Goal: Task Accomplishment & Management: Manage account settings

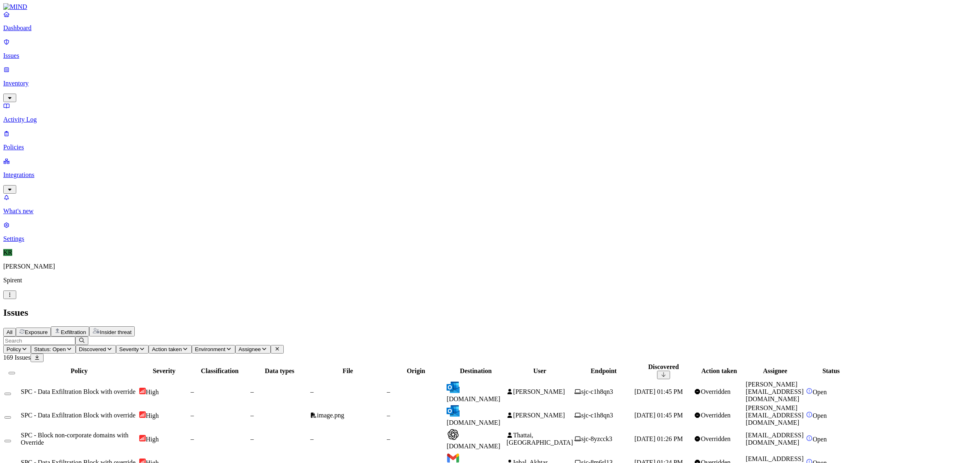
click at [500, 396] on span "outlook.live.com" at bounding box center [473, 399] width 54 height 7
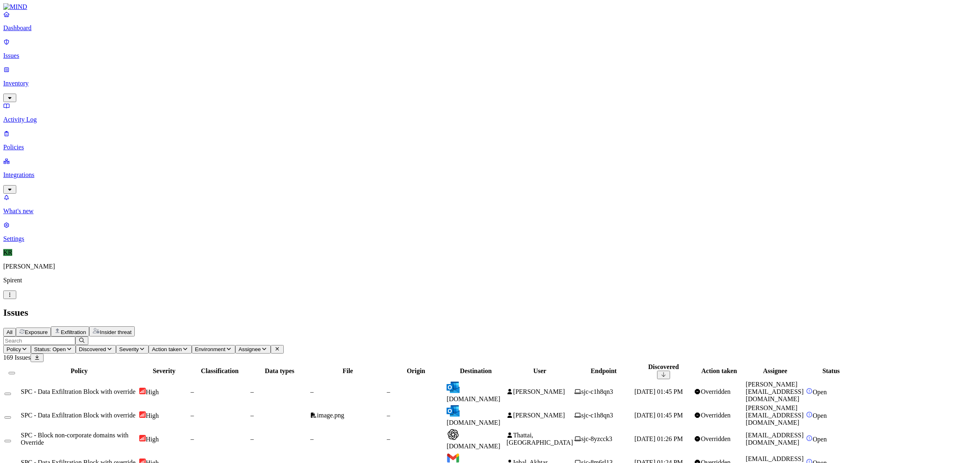
click at [15, 372] on button "Select all" at bounding box center [12, 373] width 7 height 2
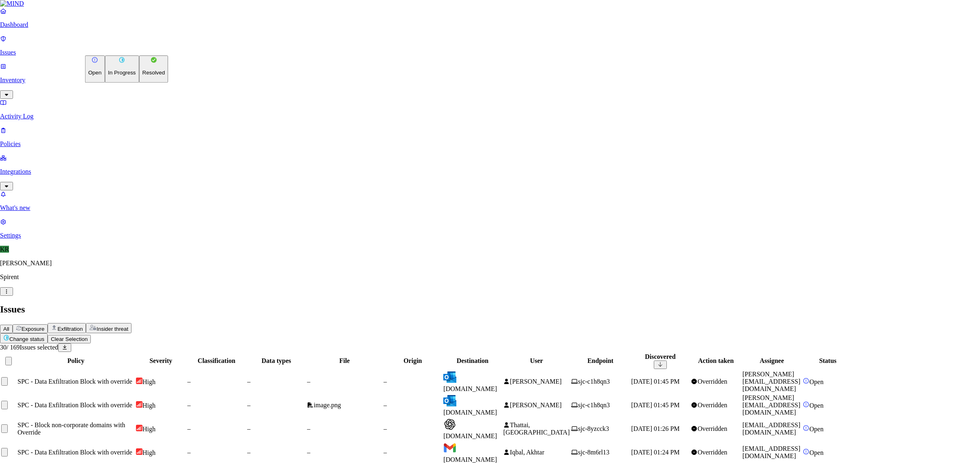
click at [139, 83] on button "Resolved" at bounding box center [153, 68] width 29 height 27
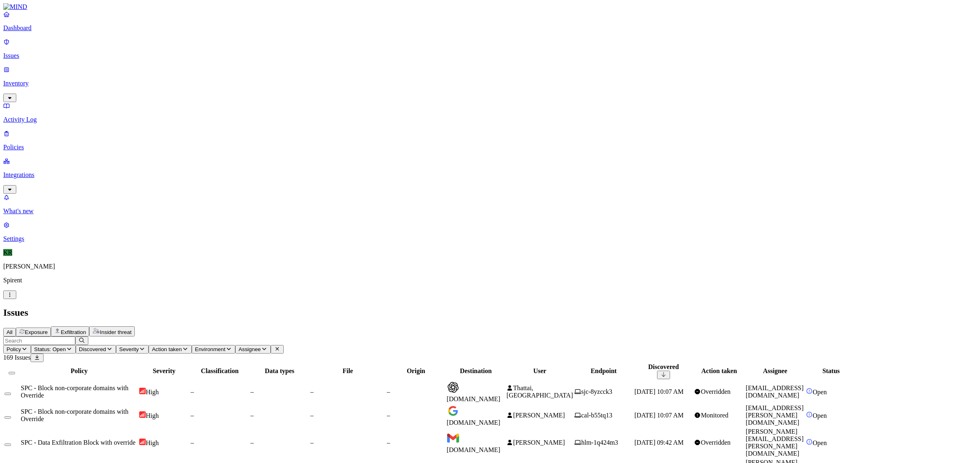
scroll to position [51, 0]
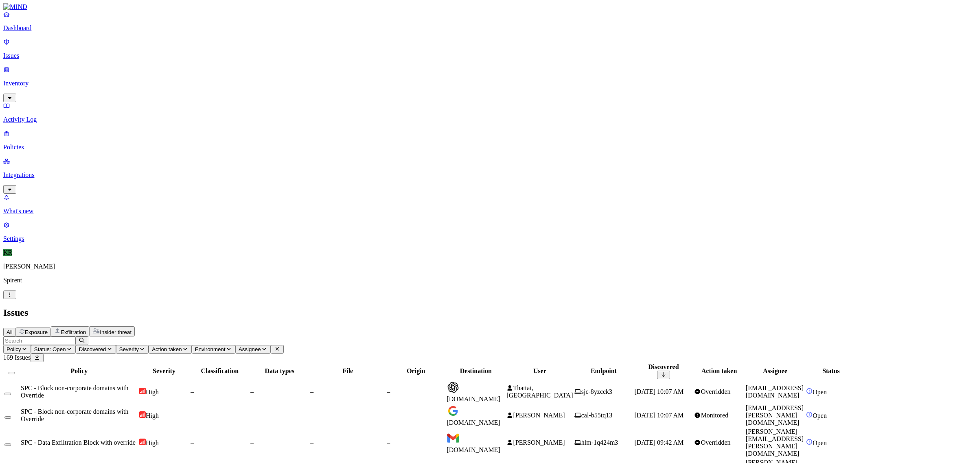
click at [15, 372] on button "Select all" at bounding box center [12, 373] width 7 height 2
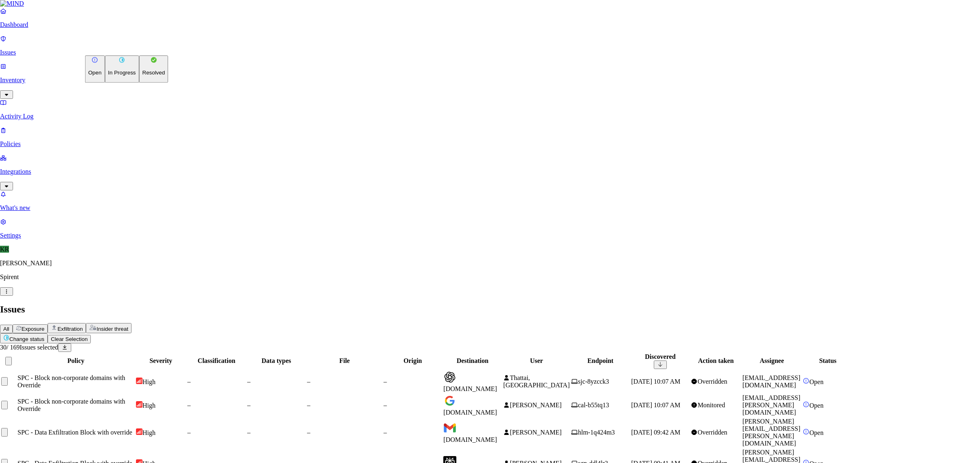
click at [142, 76] on p "Resolved" at bounding box center [153, 73] width 23 height 6
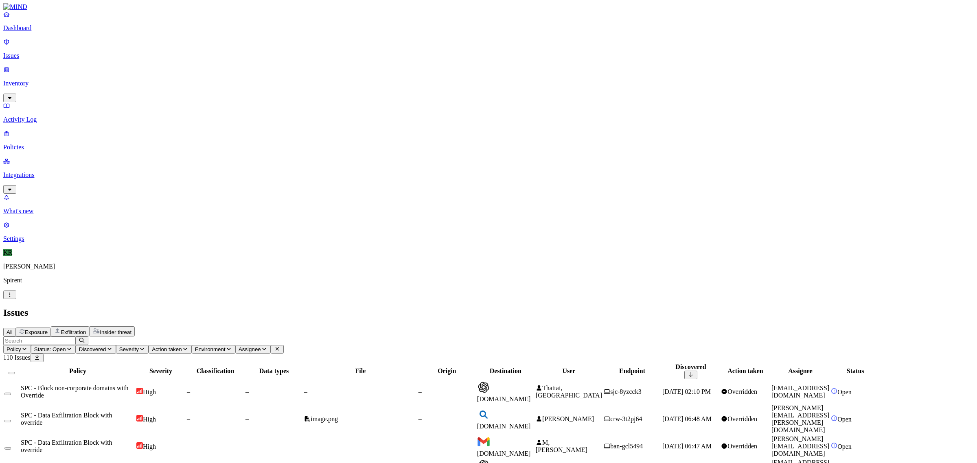
click at [417, 404] on td "image.png" at bounding box center [361, 419] width 114 height 30
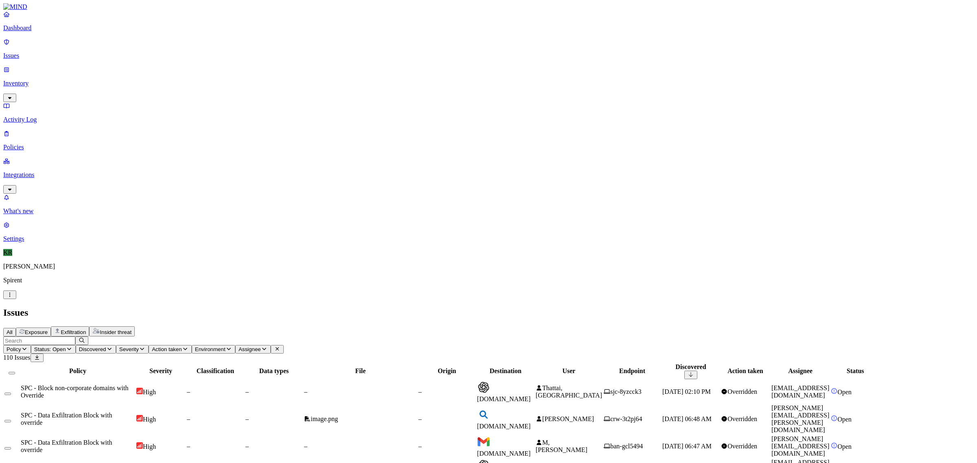
scroll to position [102, 0]
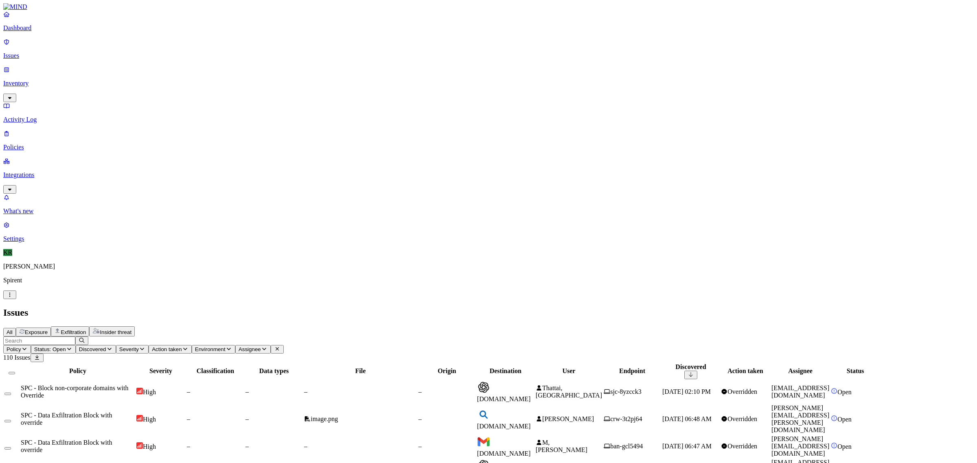
click at [15, 372] on button "Select all" at bounding box center [12, 373] width 7 height 2
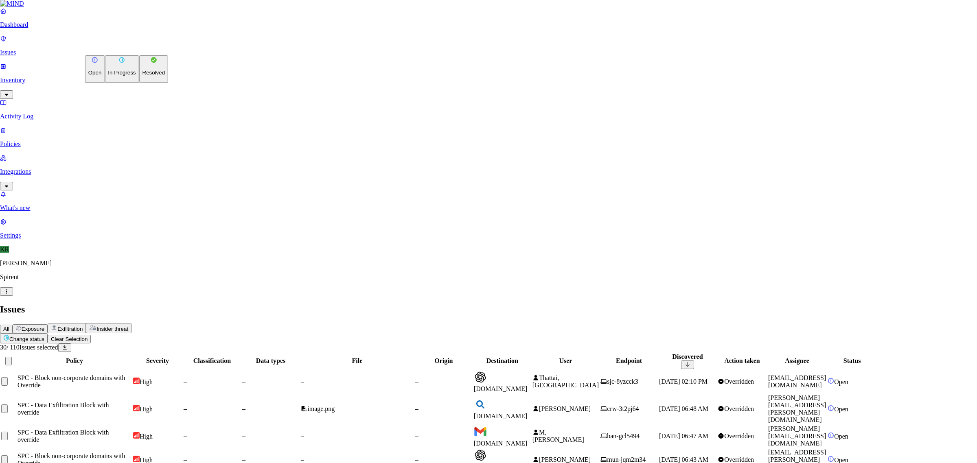
click at [139, 83] on button "Resolved" at bounding box center [153, 68] width 29 height 27
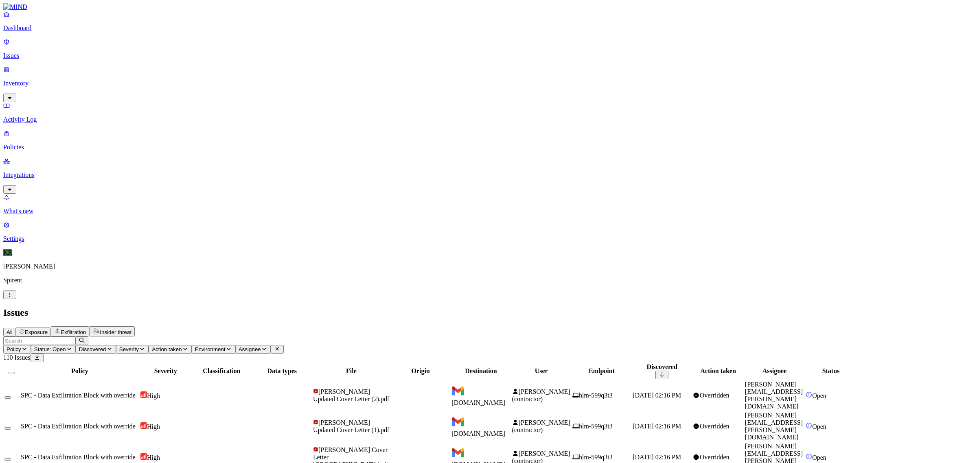
scroll to position [125, 0]
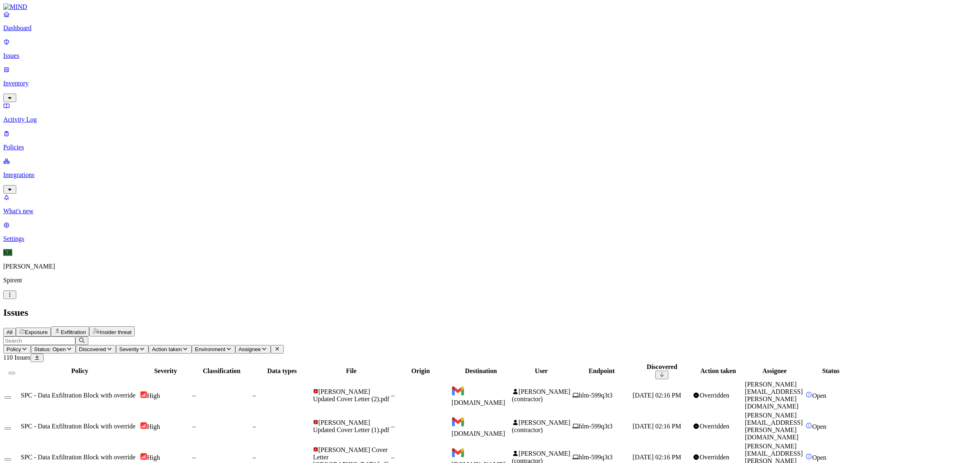
click at [15, 372] on button "Select all" at bounding box center [12, 373] width 7 height 2
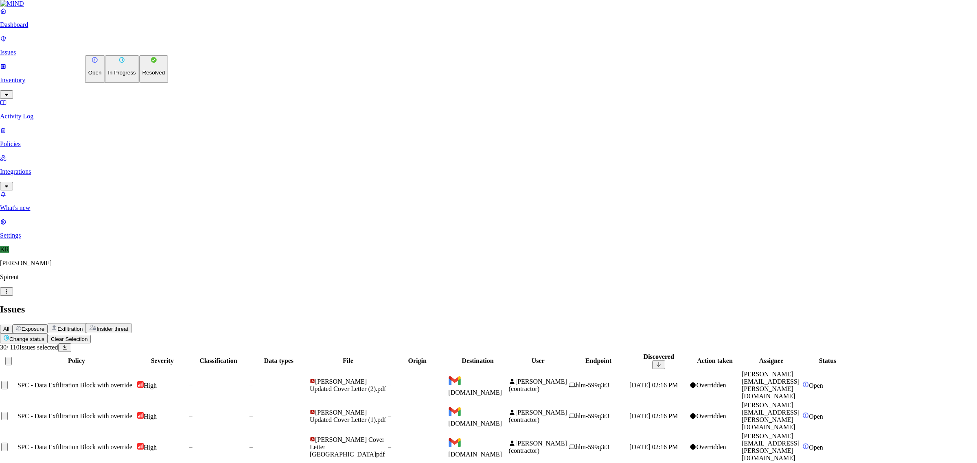
click at [142, 76] on p "Resolved" at bounding box center [153, 73] width 23 height 6
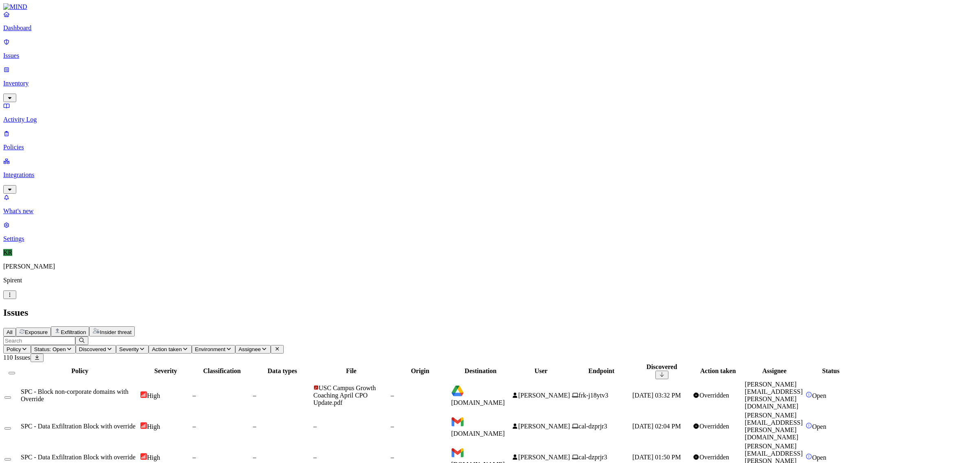
scroll to position [125, 0]
click at [15, 372] on button "Select all" at bounding box center [12, 373] width 7 height 2
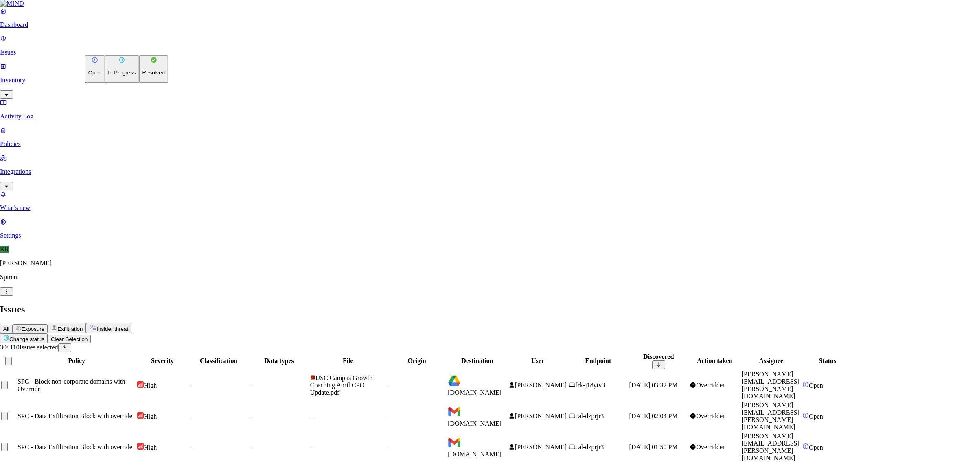
click at [142, 76] on p "Resolved" at bounding box center [153, 73] width 23 height 6
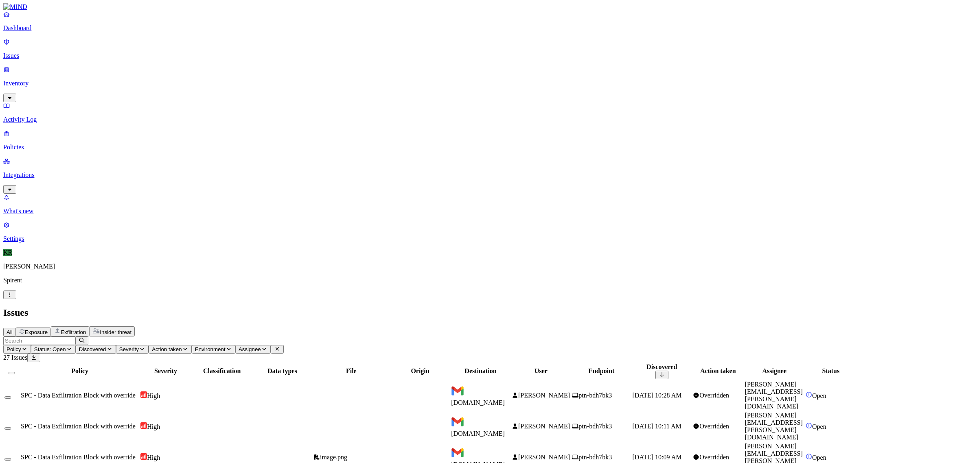
scroll to position [61, 0]
click at [15, 372] on button "Select all" at bounding box center [12, 373] width 7 height 2
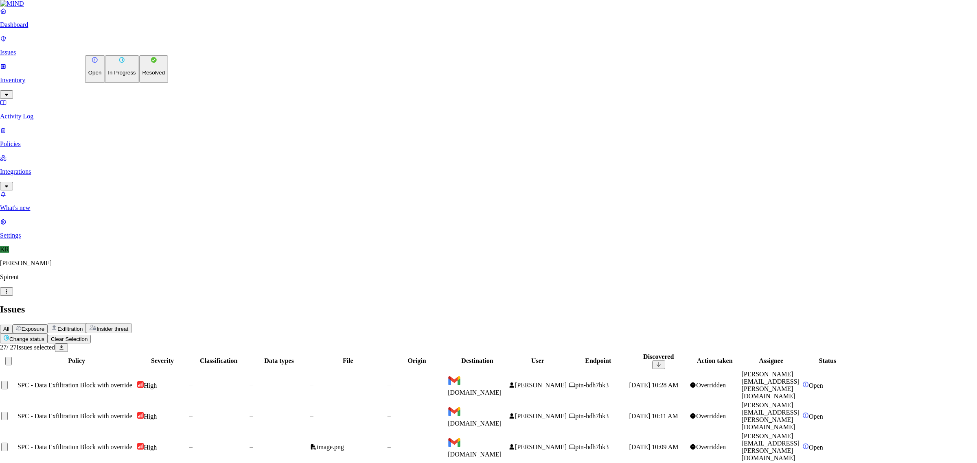
click at [142, 76] on p "Resolved" at bounding box center [153, 73] width 23 height 6
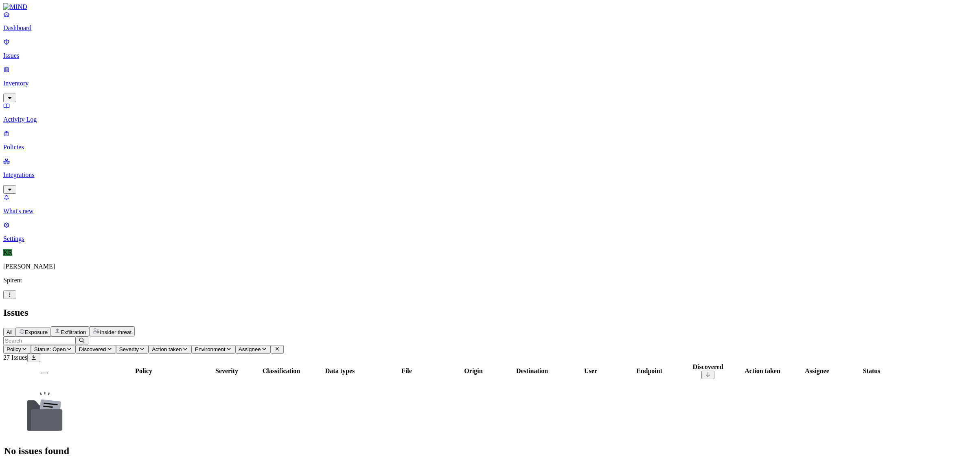
click at [13, 329] on span "All" at bounding box center [10, 332] width 6 height 6
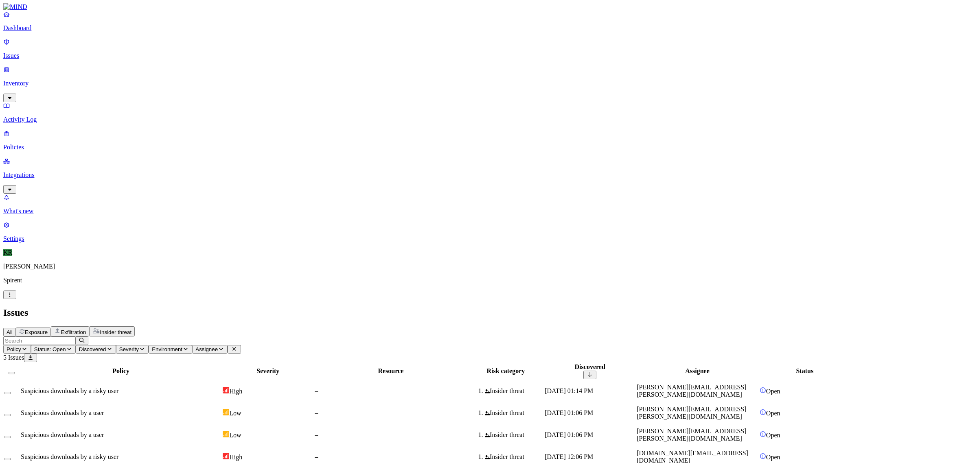
click at [221, 431] on div "Suspicious downloads by a user" at bounding box center [121, 434] width 200 height 7
click at [221, 409] on div "Suspicious downloads by a user" at bounding box center [121, 412] width 200 height 7
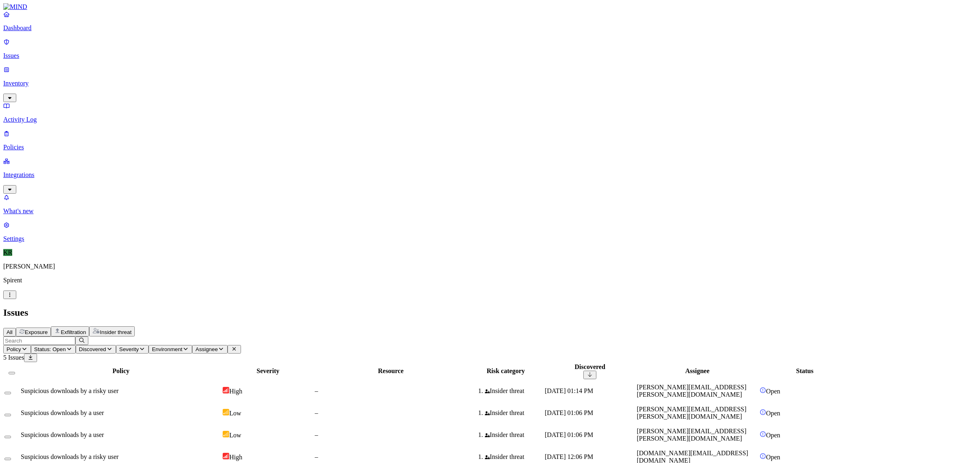
click at [15, 372] on button "Select all" at bounding box center [12, 373] width 7 height 2
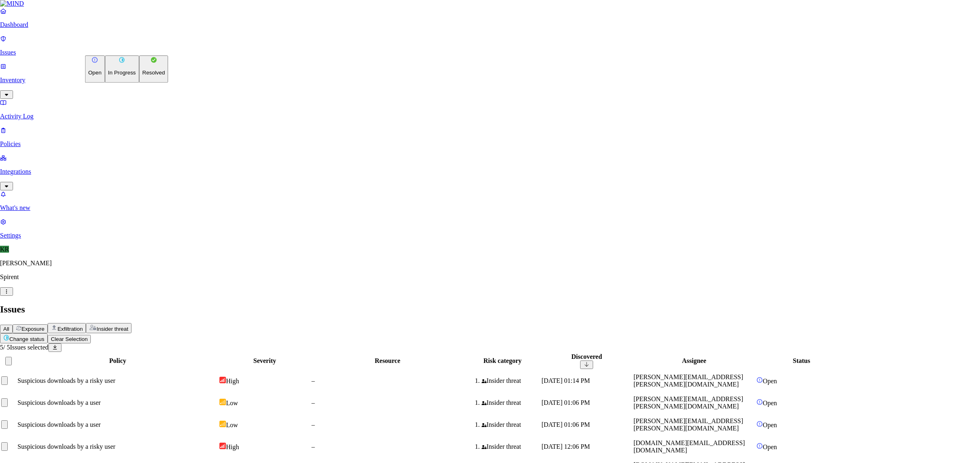
click at [130, 49] on html "Dashboard Issues Inventory Activity Log Policies Integrations What's new 1 Sett…" at bounding box center [488, 243] width 977 height 487
click at [139, 83] on button "Resolved" at bounding box center [153, 68] width 29 height 27
